Goal: Task Accomplishment & Management: Use online tool/utility

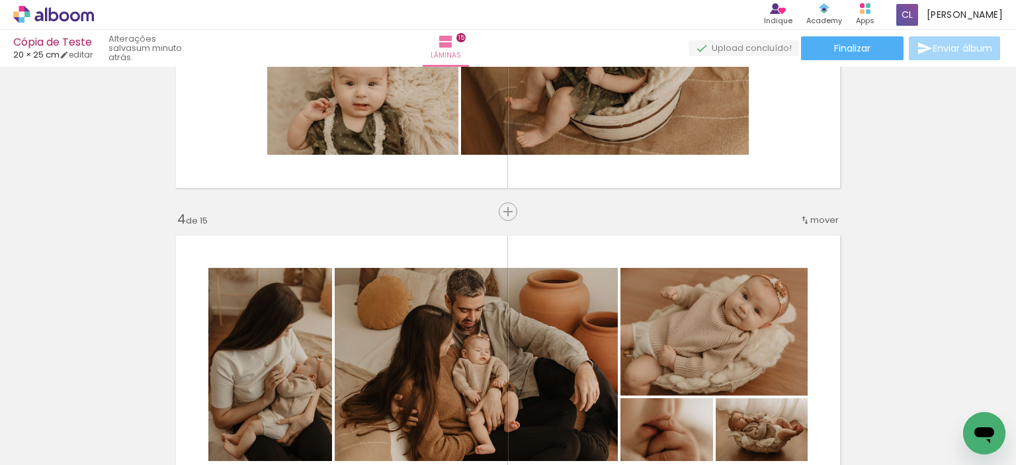
scroll to position [0, 603]
drag, startPoint x: 0, startPoint y: 0, endPoint x: 1001, endPoint y: 275, distance: 1038.4
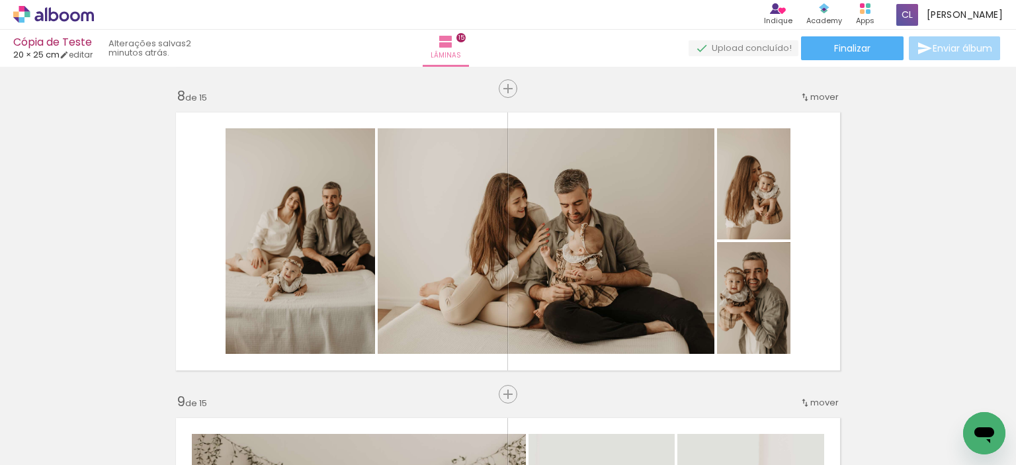
scroll to position [2118, 0]
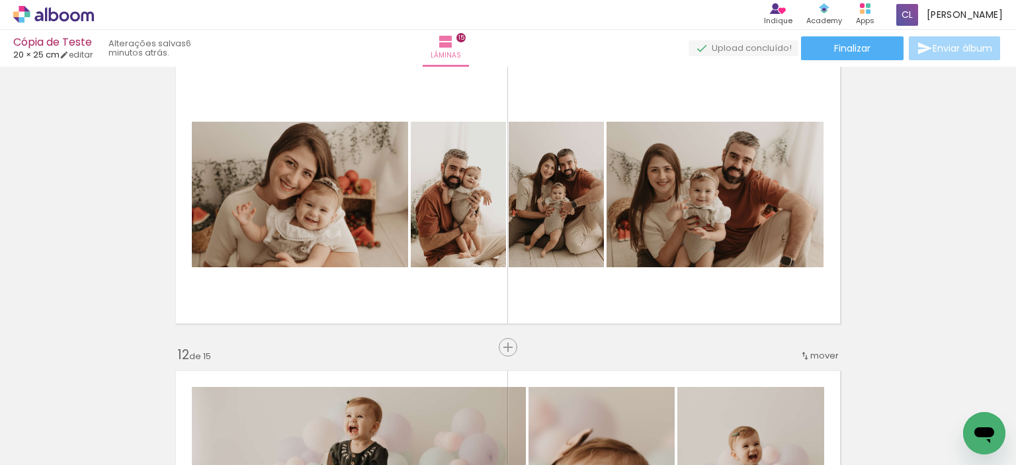
scroll to position [3110, 0]
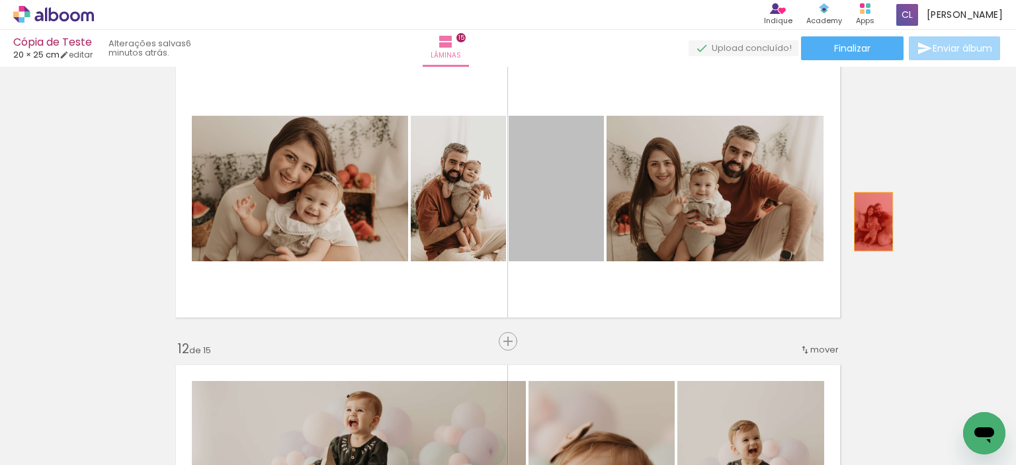
drag, startPoint x: 555, startPoint y: 222, endPoint x: 915, endPoint y: 222, distance: 359.3
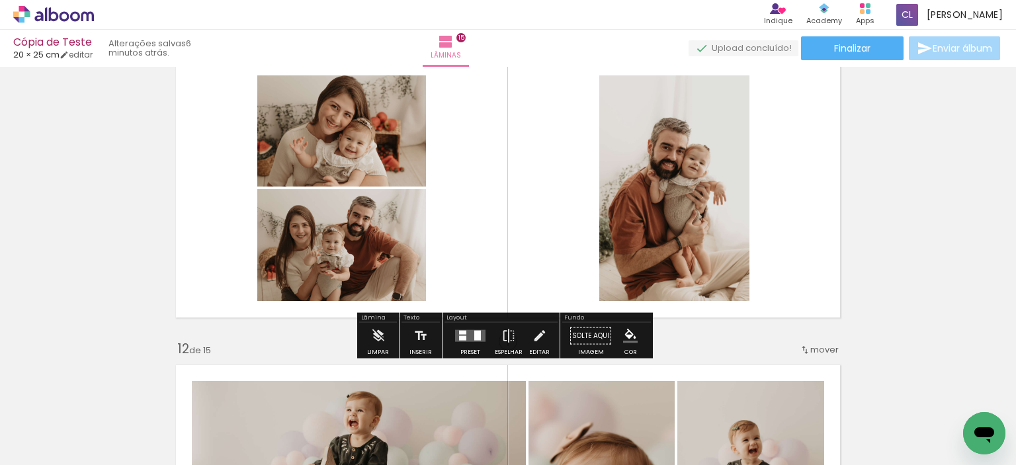
click at [469, 333] on quentale-layouter at bounding box center [470, 336] width 30 height 12
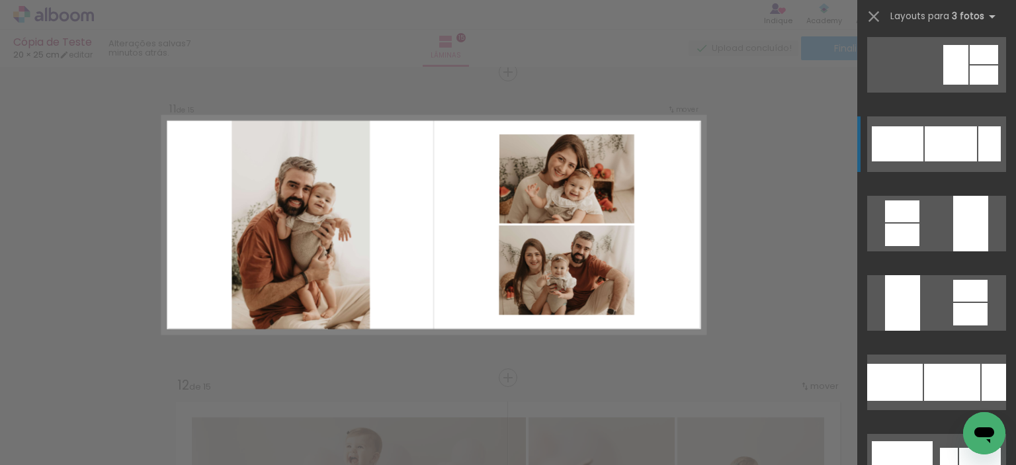
scroll to position [1456, 0]
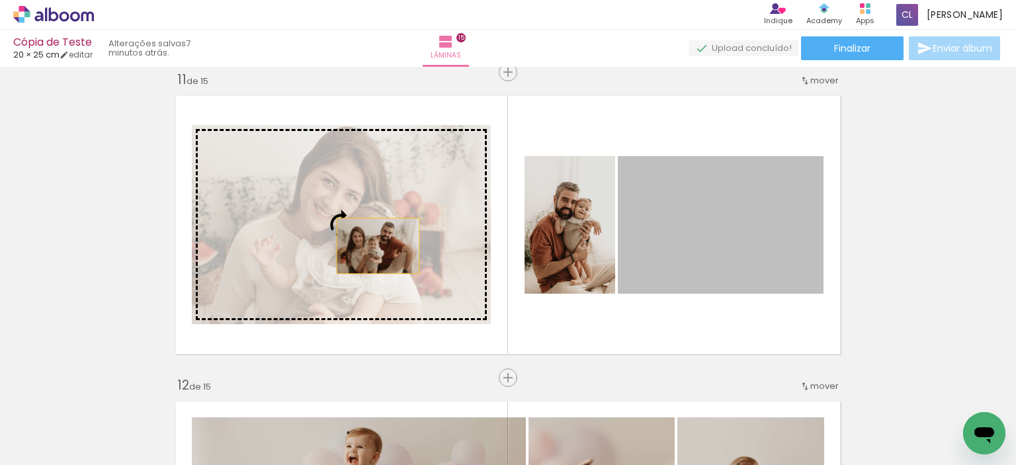
drag, startPoint x: 727, startPoint y: 249, endPoint x: 372, endPoint y: 246, distance: 354.7
click at [0, 0] on slot at bounding box center [0, 0] width 0 height 0
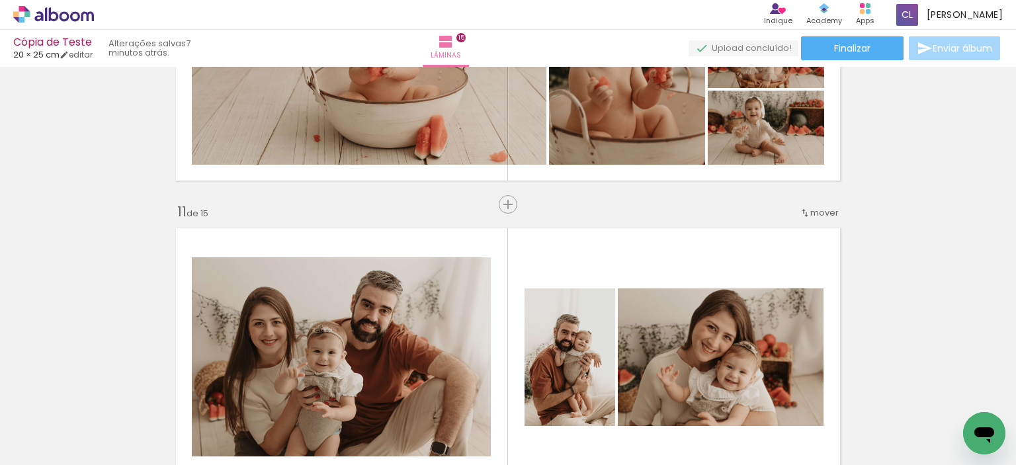
scroll to position [0, 1809]
click at [377, 394] on iron-icon at bounding box center [370, 394] width 14 height 14
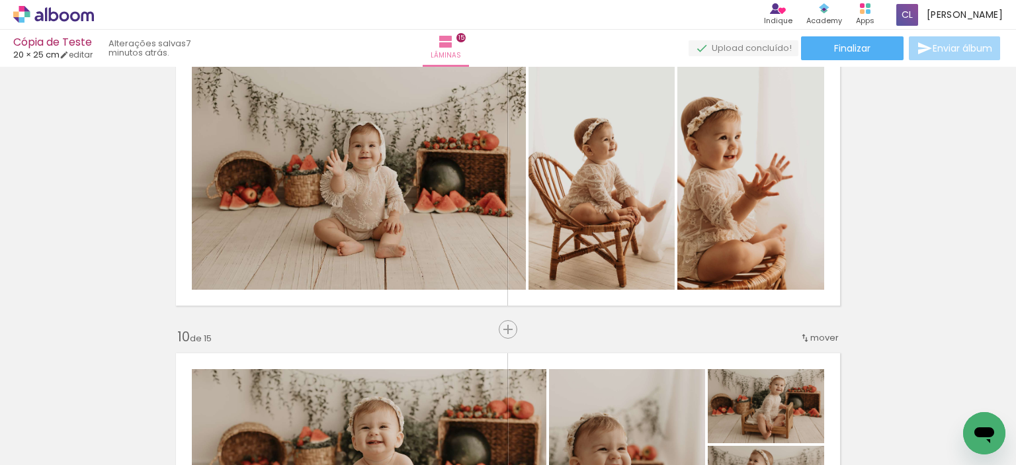
scroll to position [2478, 0]
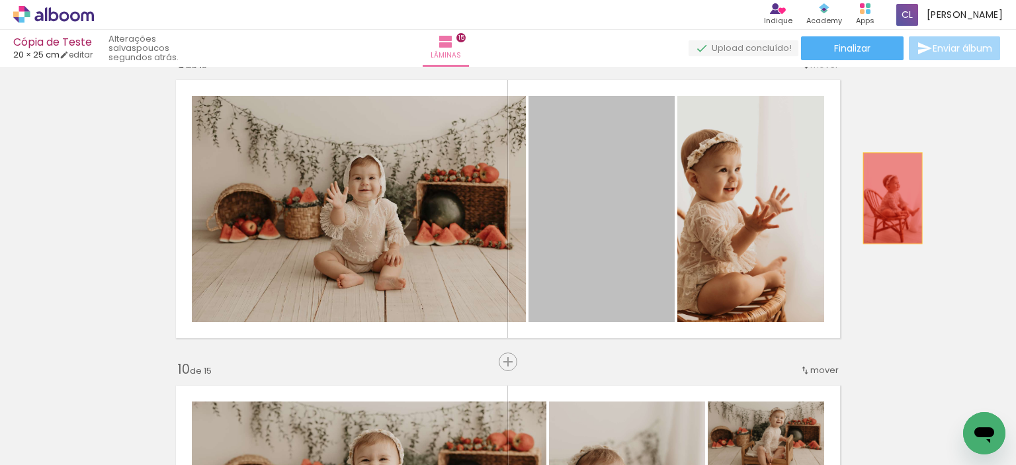
drag, startPoint x: 611, startPoint y: 198, endPoint x: 888, endPoint y: 198, distance: 276.6
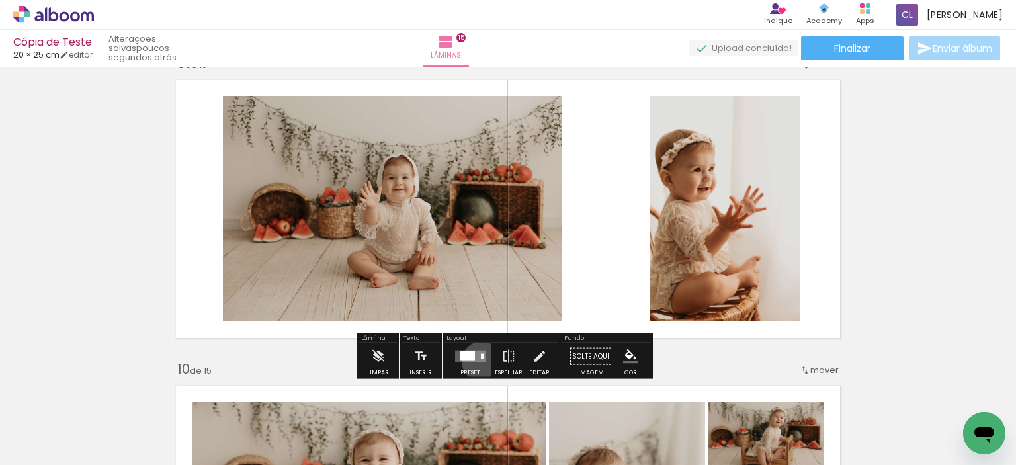
click at [478, 361] on quentale-layouter at bounding box center [470, 357] width 30 height 12
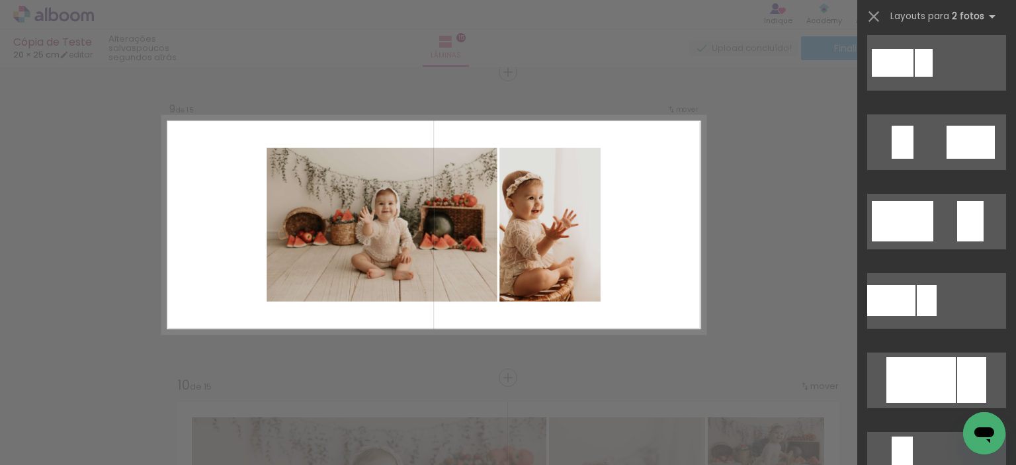
scroll to position [397, 0]
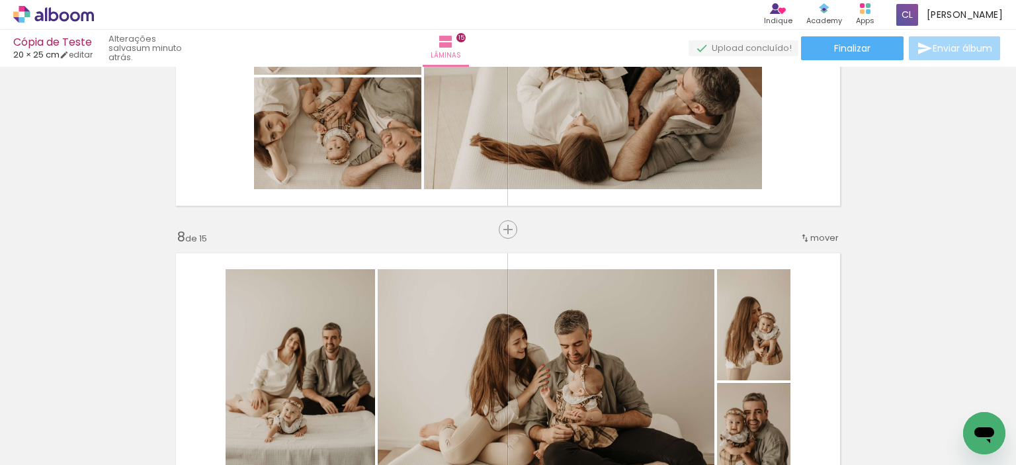
scroll to position [0, 1540]
click at [646, 394] on iron-icon at bounding box center [639, 394] width 14 height 14
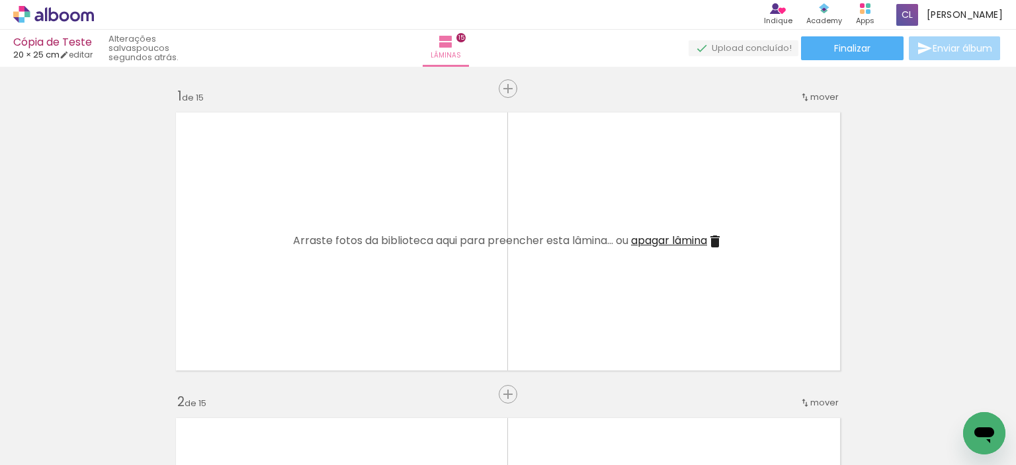
click at [44, 446] on span "Adicionar Fotos" at bounding box center [47, 447] width 40 height 15
click at [0, 0] on input "file" at bounding box center [0, 0] width 0 height 0
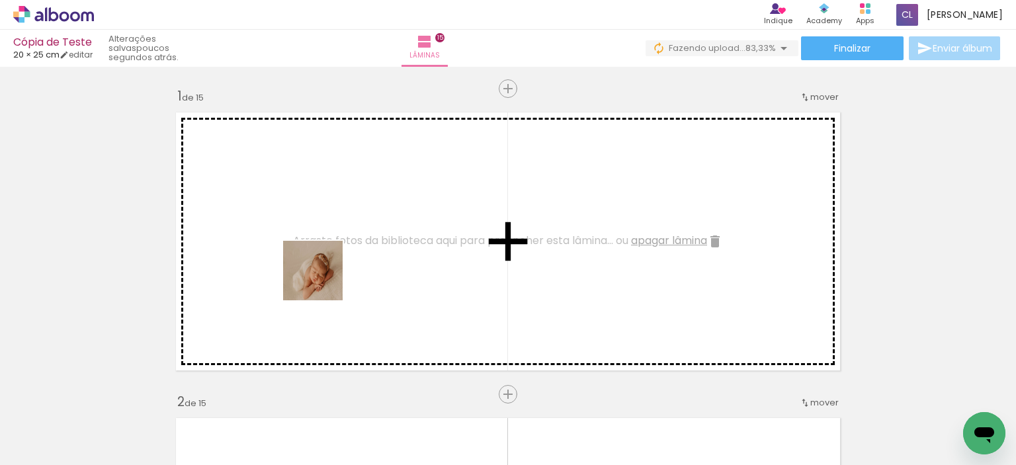
drag, startPoint x: 302, startPoint y: 431, endPoint x: 327, endPoint y: 234, distance: 198.8
click at [327, 234] on quentale-workspace at bounding box center [508, 232] width 1016 height 465
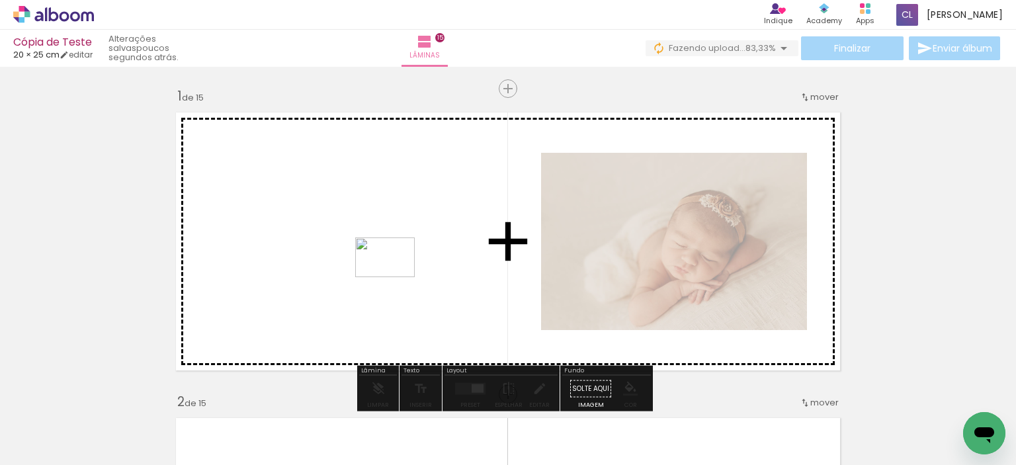
drag, startPoint x: 379, startPoint y: 426, endPoint x: 395, endPoint y: 277, distance: 149.8
click at [395, 277] on quentale-workspace at bounding box center [508, 232] width 1016 height 465
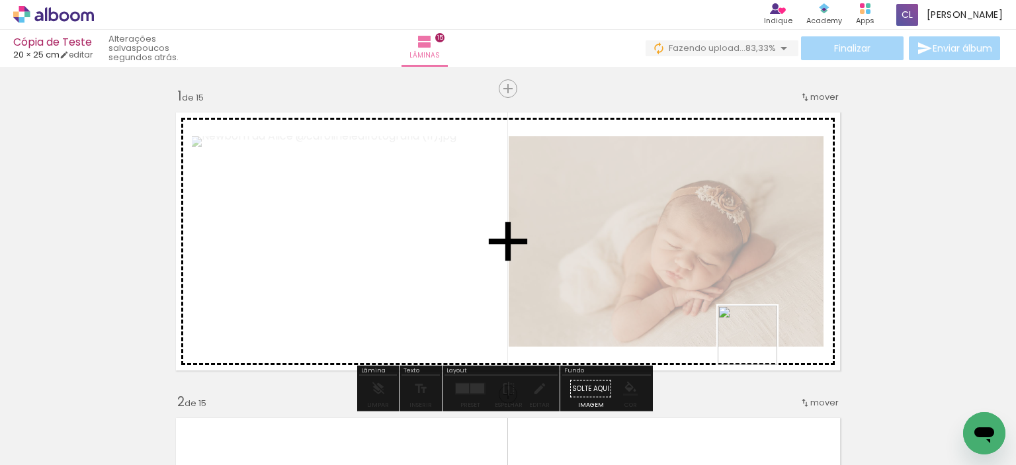
drag, startPoint x: 829, startPoint y: 431, endPoint x: 713, endPoint y: 316, distance: 163.3
click at [713, 316] on quentale-workspace at bounding box center [508, 232] width 1016 height 465
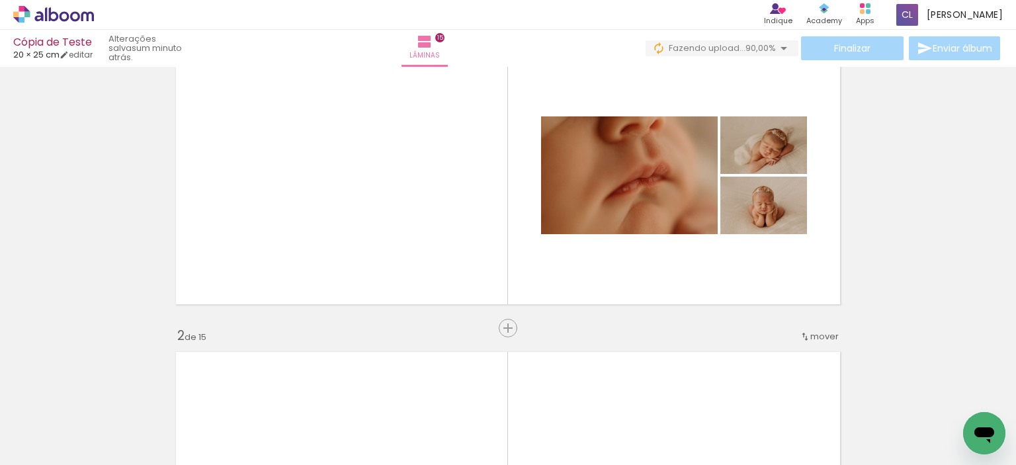
scroll to position [0, 0]
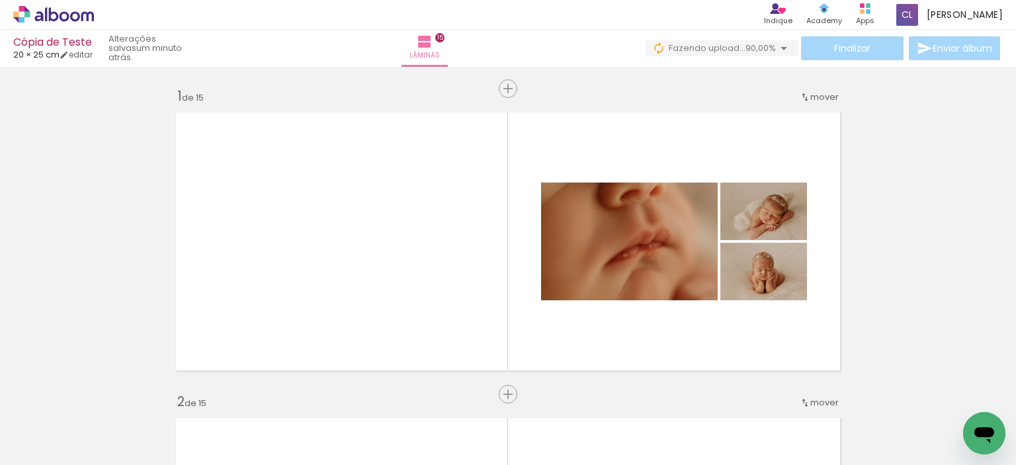
scroll to position [0, 3542]
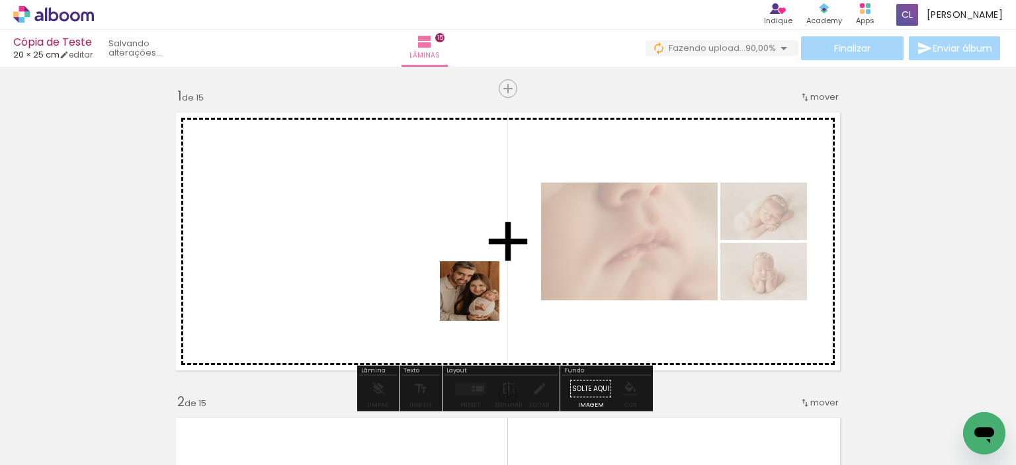
drag, startPoint x: 459, startPoint y: 427, endPoint x: 480, endPoint y: 298, distance: 130.7
click at [480, 298] on quentale-workspace at bounding box center [508, 232] width 1016 height 465
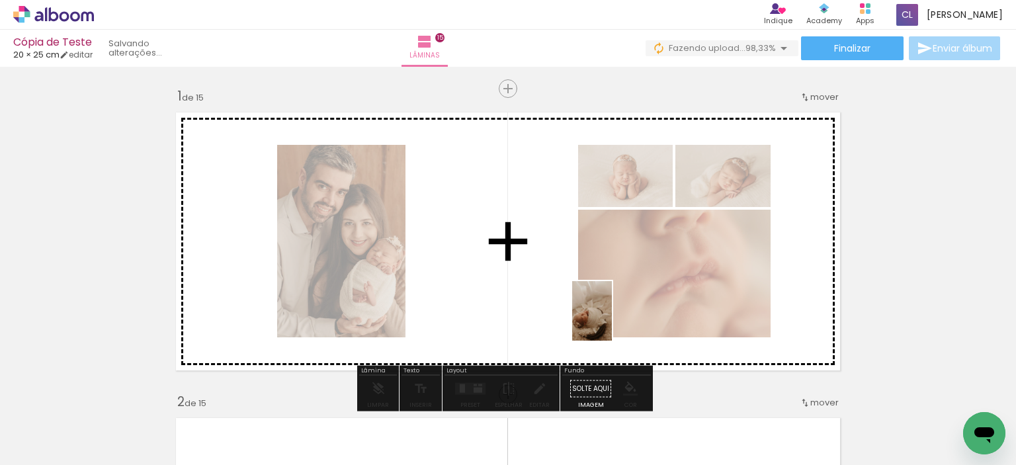
drag, startPoint x: 743, startPoint y: 430, endPoint x: 612, endPoint y: 321, distance: 170.6
click at [612, 321] on quentale-workspace at bounding box center [508, 232] width 1016 height 465
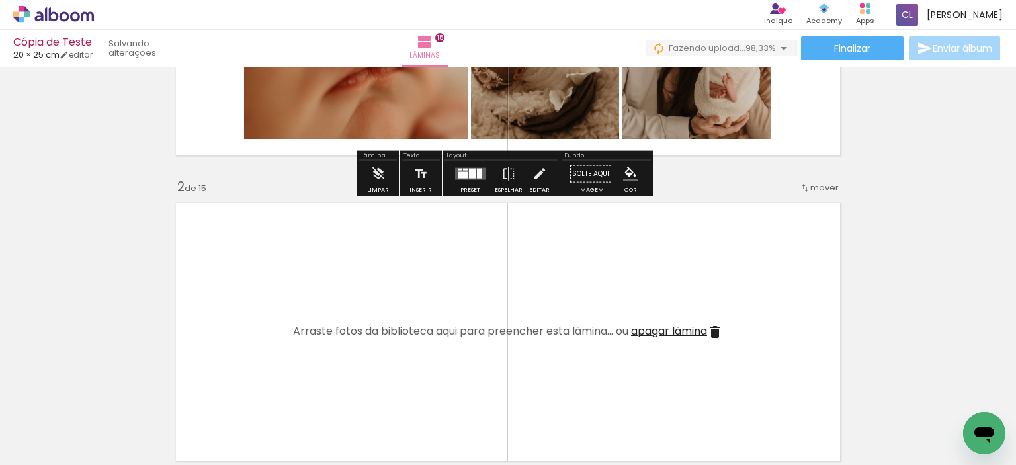
scroll to position [265, 0]
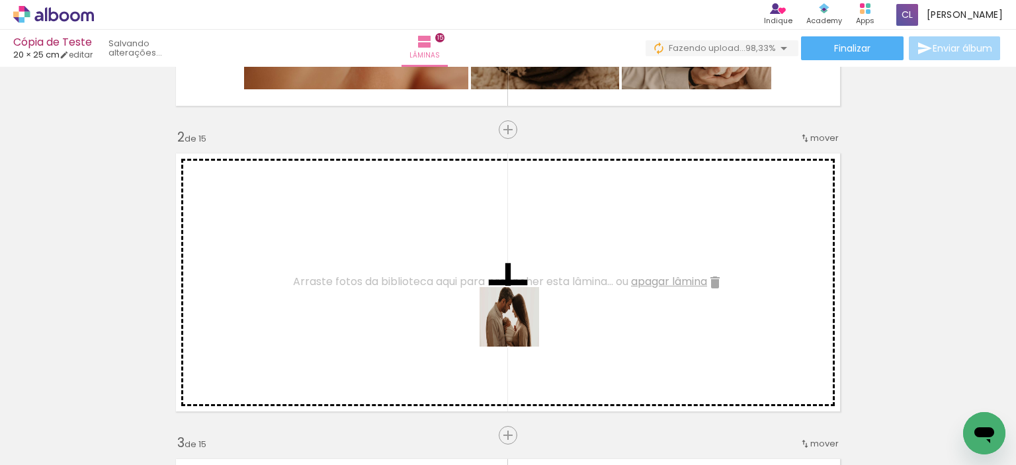
drag, startPoint x: 527, startPoint y: 436, endPoint x: 519, endPoint y: 309, distance: 127.3
click at [519, 309] on quentale-workspace at bounding box center [508, 232] width 1016 height 465
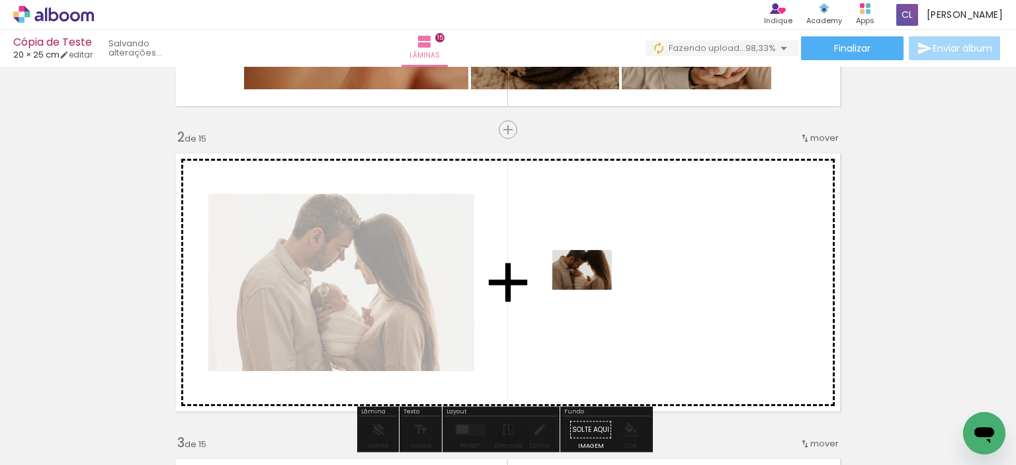
drag, startPoint x: 614, startPoint y: 423, endPoint x: 592, endPoint y: 290, distance: 134.8
click at [592, 290] on quentale-workspace at bounding box center [508, 232] width 1016 height 465
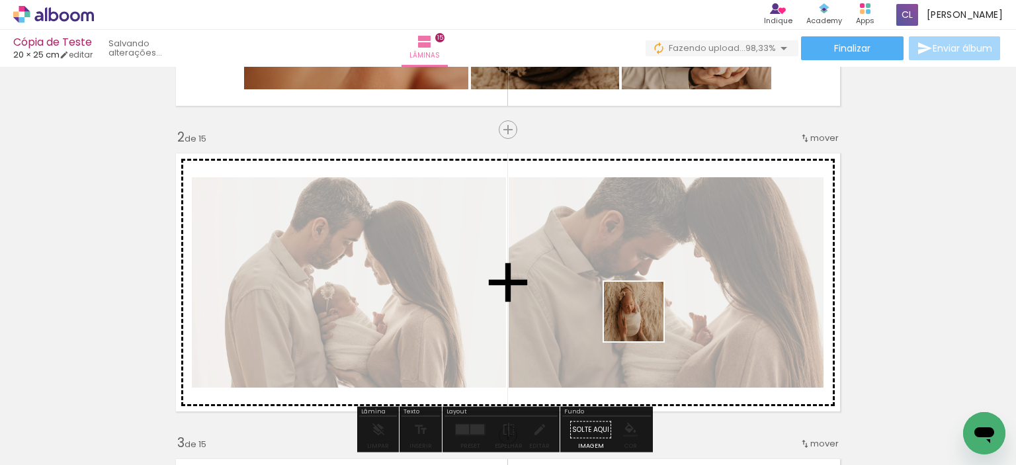
drag, startPoint x: 678, startPoint y: 418, endPoint x: 635, endPoint y: 302, distance: 123.3
click at [635, 302] on quentale-workspace at bounding box center [508, 232] width 1016 height 465
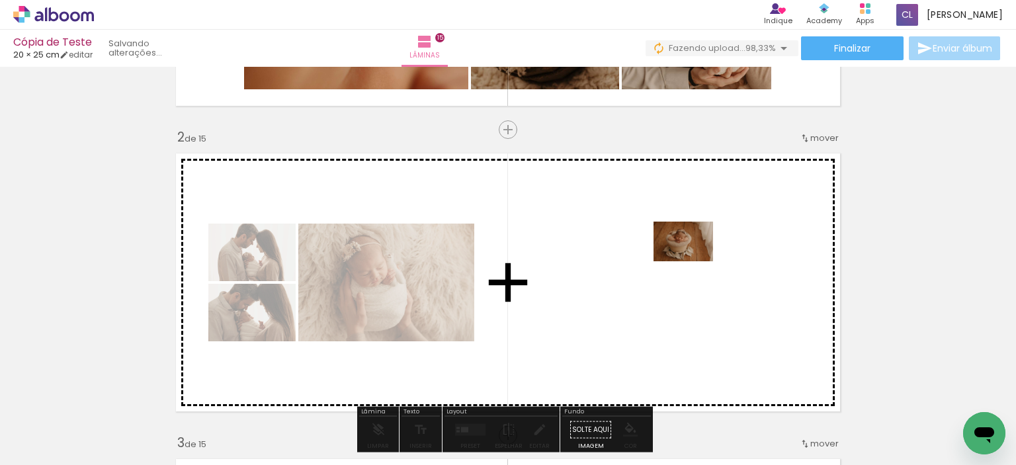
drag, startPoint x: 901, startPoint y: 427, endPoint x: 676, endPoint y: 253, distance: 284.1
click at [676, 253] on quentale-workspace at bounding box center [508, 232] width 1016 height 465
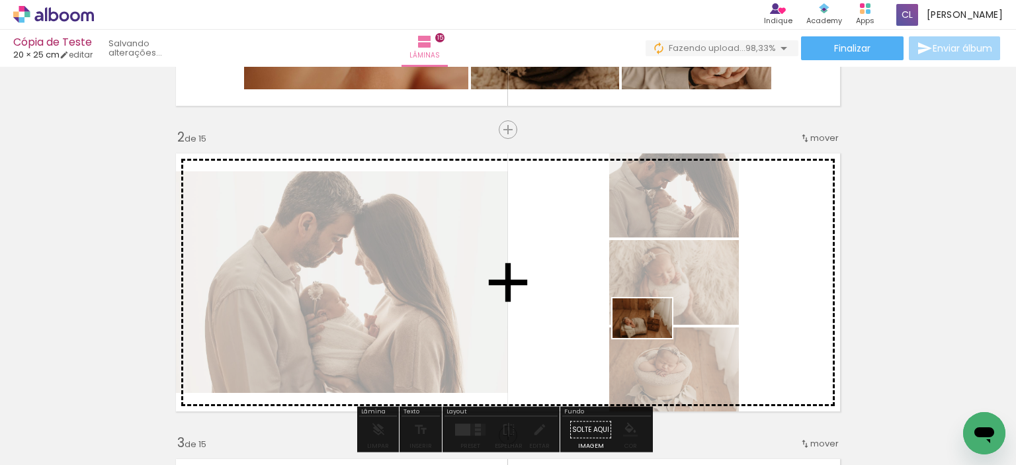
drag, startPoint x: 950, startPoint y: 422, endPoint x: 652, endPoint y: 338, distance: 309.4
click at [652, 338] on quentale-workspace at bounding box center [508, 232] width 1016 height 465
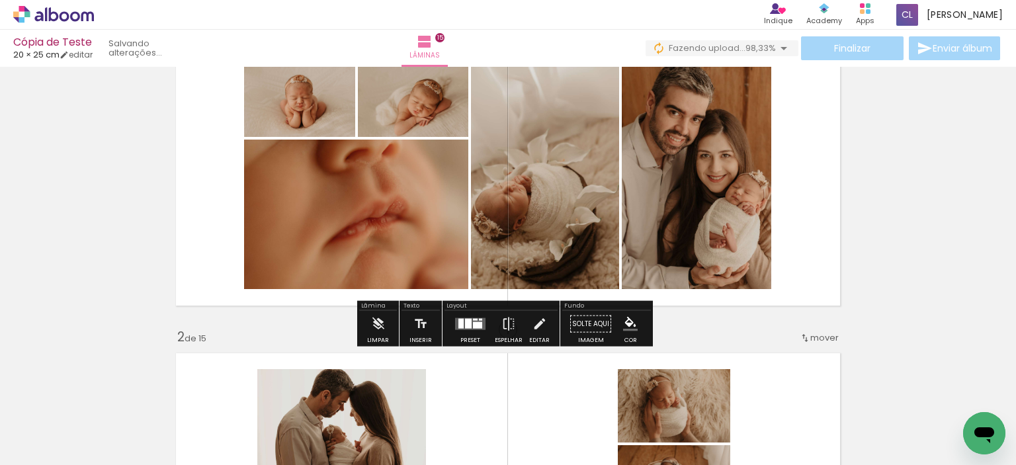
scroll to position [66, 0]
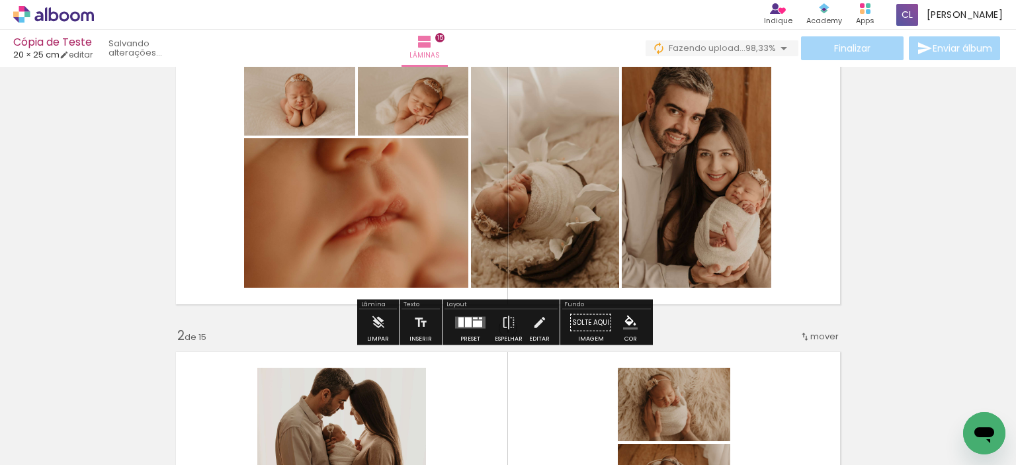
click at [472, 330] on div at bounding box center [471, 323] width 36 height 26
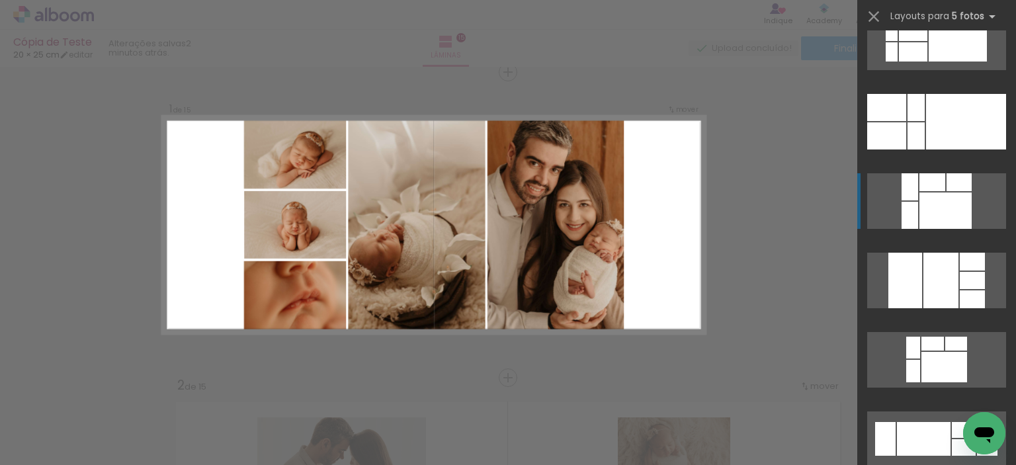
scroll to position [199, 0]
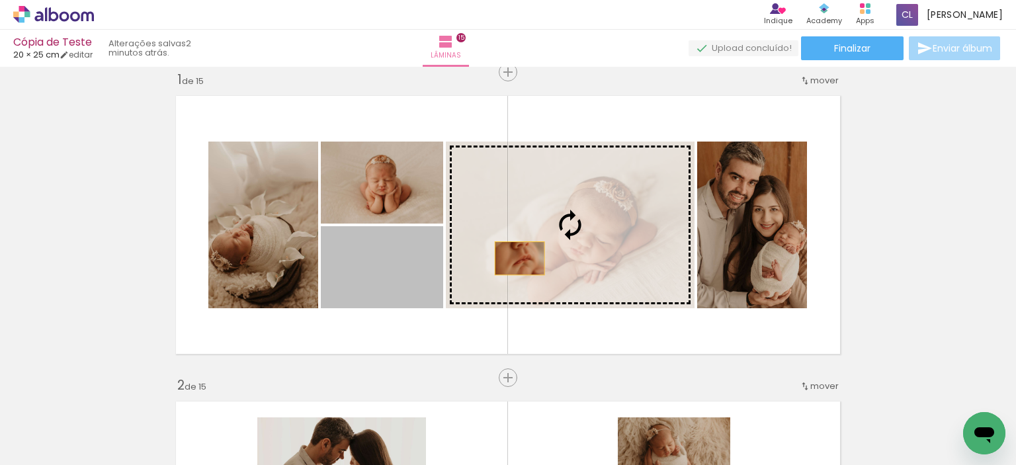
drag, startPoint x: 384, startPoint y: 278, endPoint x: 516, endPoint y: 258, distance: 133.2
click at [0, 0] on slot at bounding box center [0, 0] width 0 height 0
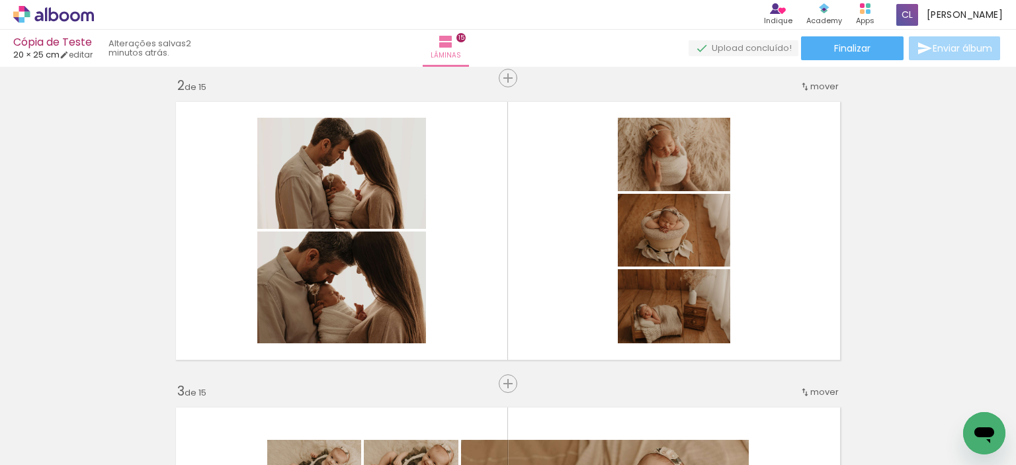
scroll to position [347, 0]
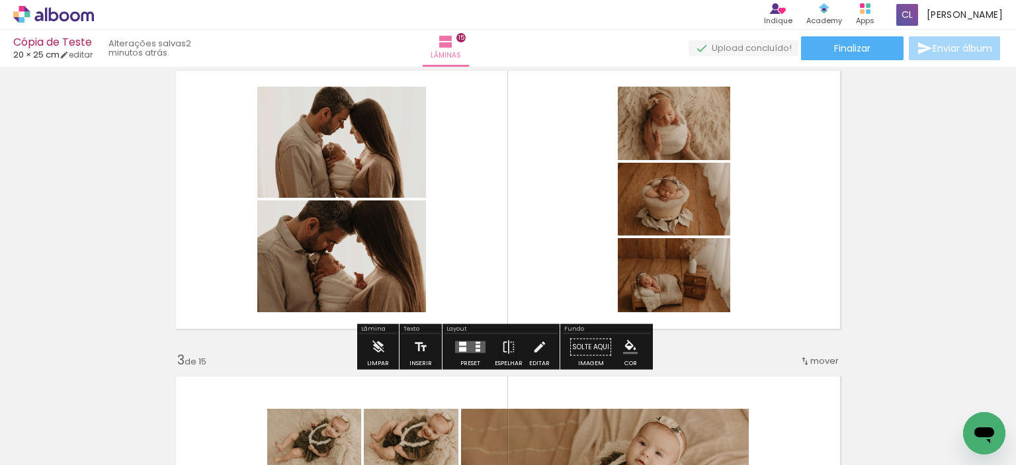
click at [477, 349] on quentale-layouter at bounding box center [470, 347] width 30 height 12
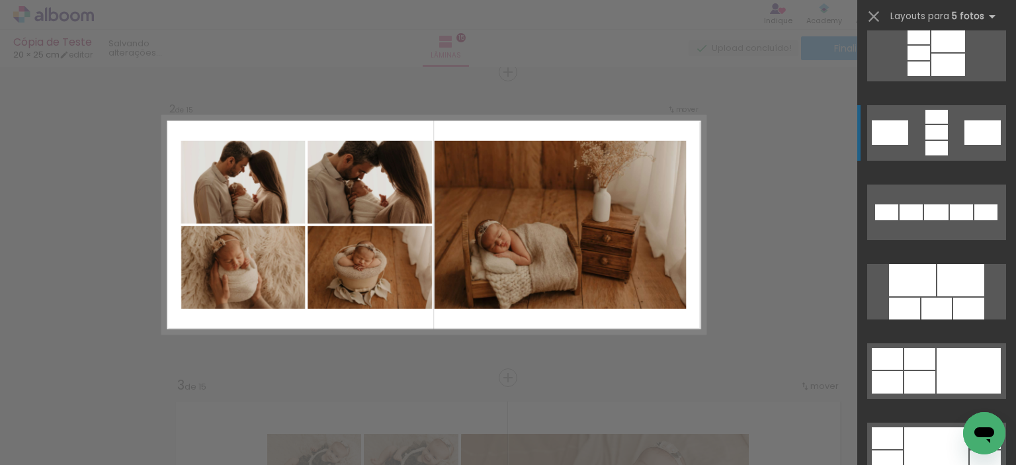
scroll to position [596, 0]
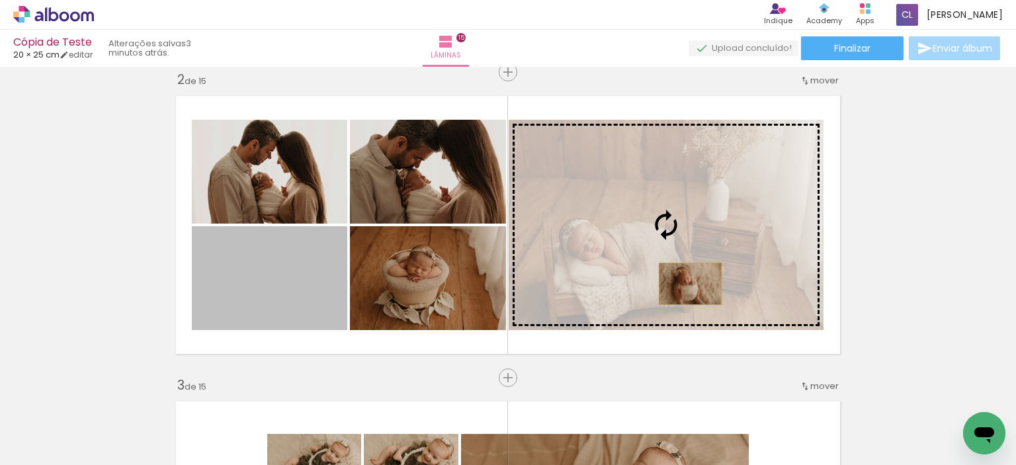
drag, startPoint x: 306, startPoint y: 299, endPoint x: 686, endPoint y: 284, distance: 379.5
click at [0, 0] on slot at bounding box center [0, 0] width 0 height 0
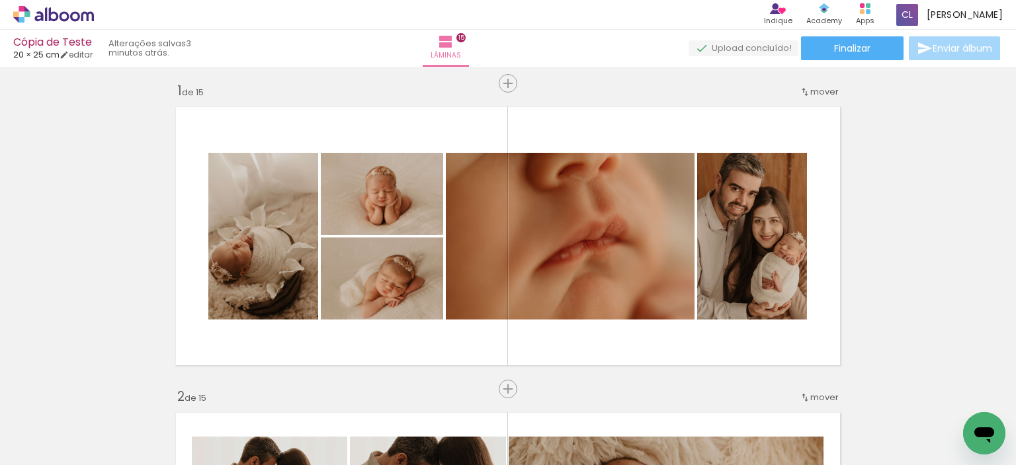
scroll to position [0, 0]
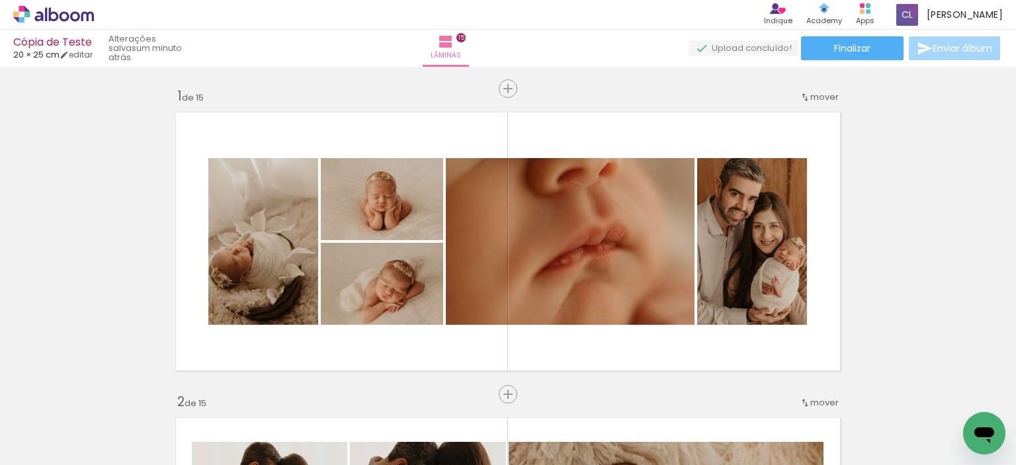
scroll to position [0, 3542]
